Goal: Task Accomplishment & Management: Use online tool/utility

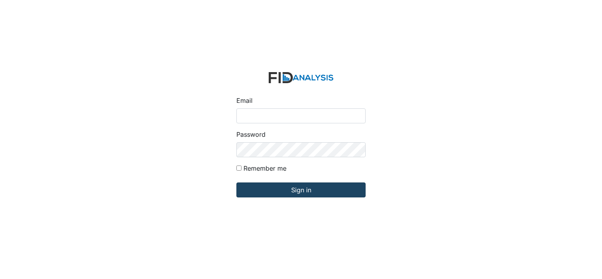
type input "[PERSON_NAME][EMAIL_ADDRESS][DOMAIN_NAME]"
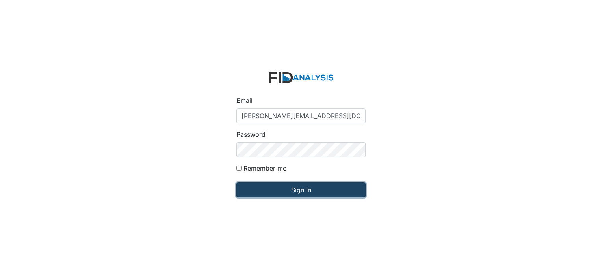
click at [276, 194] on input "Sign in" at bounding box center [301, 190] width 129 height 15
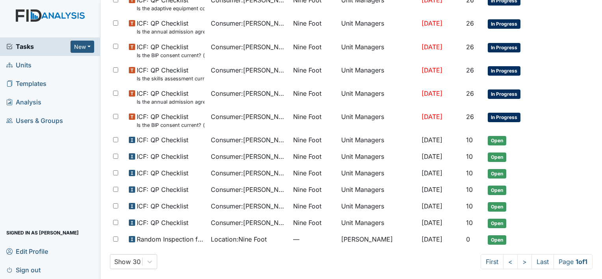
scroll to position [370, 0]
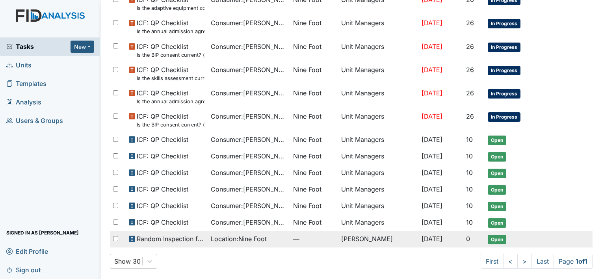
click at [243, 237] on span "Location : Nine Foot" at bounding box center [239, 238] width 56 height 9
